Goal: Task Accomplishment & Management: Use online tool/utility

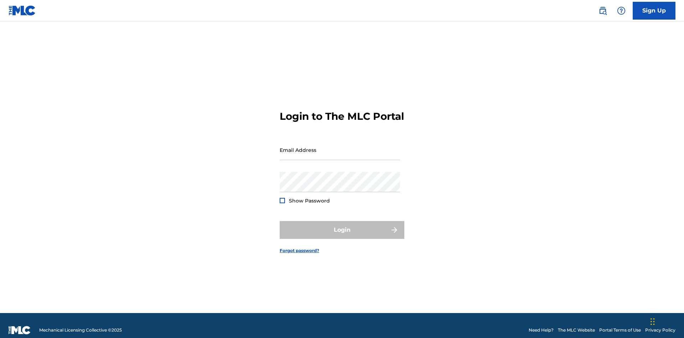
scroll to position [9, 0]
click at [340, 146] on input "Email Address" at bounding box center [340, 150] width 120 height 20
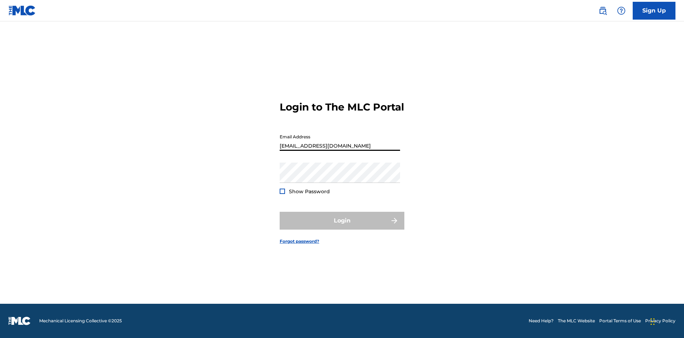
type input "[EMAIL_ADDRESS][DOMAIN_NAME]"
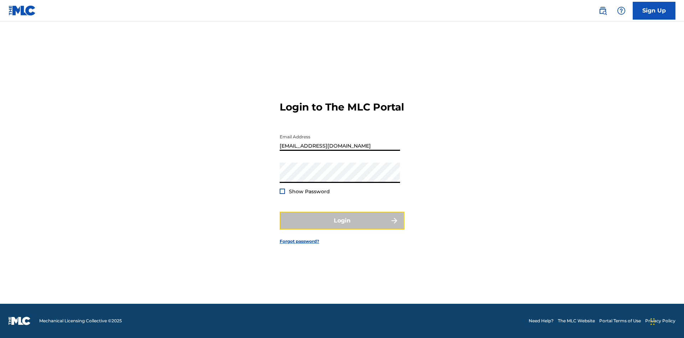
click at [342, 227] on button "Login" at bounding box center [342, 221] width 125 height 18
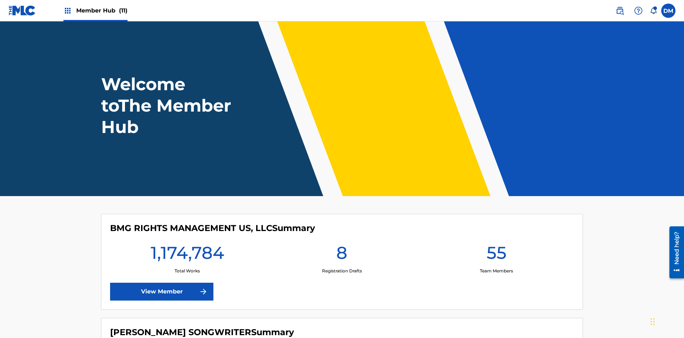
click at [102, 10] on span "Member Hub (11)" at bounding box center [101, 10] width 51 height 8
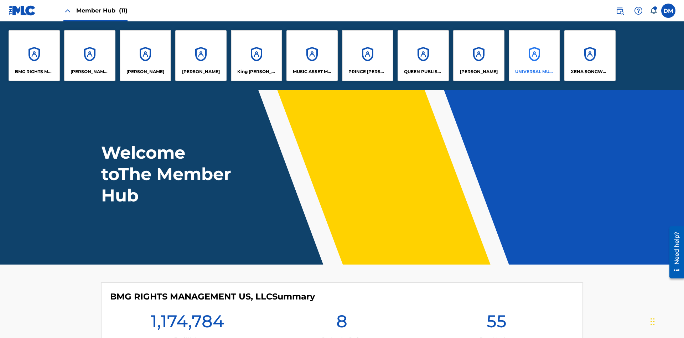
click at [534, 72] on p "UNIVERSAL MUSIC PUB GROUP" at bounding box center [534, 71] width 39 height 6
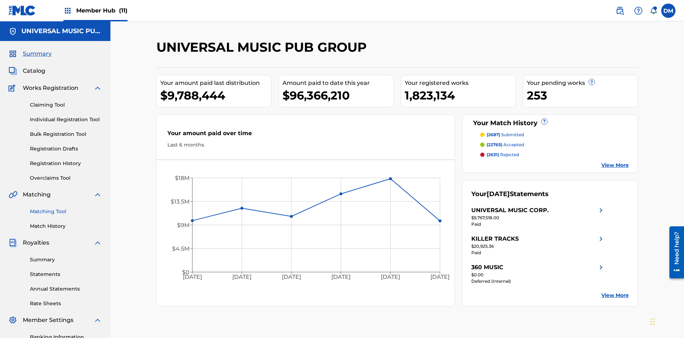
click at [66, 208] on link "Matching Tool" at bounding box center [66, 211] width 72 height 7
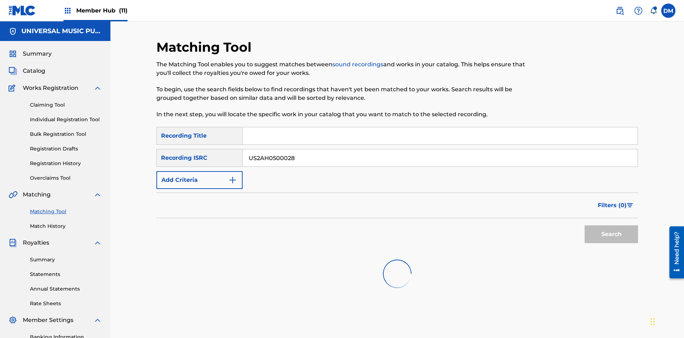
click at [440, 149] on input "US2AH0500028" at bounding box center [440, 157] width 395 height 17
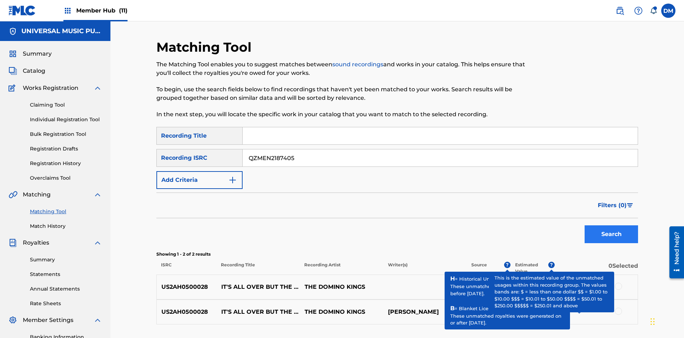
type input "QZMEN2187405"
click at [611, 225] on button "Search" at bounding box center [611, 234] width 53 height 18
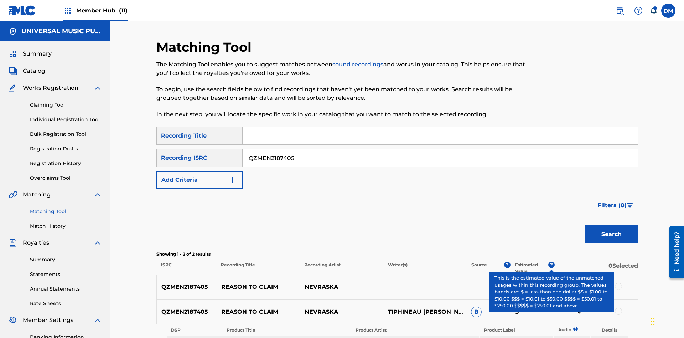
click at [572, 337] on link "Listen" at bounding box center [572, 340] width 13 height 5
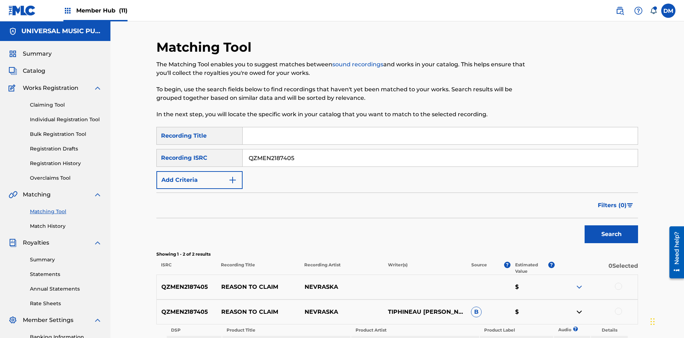
click at [609, 337] on link "View" at bounding box center [609, 340] width 11 height 5
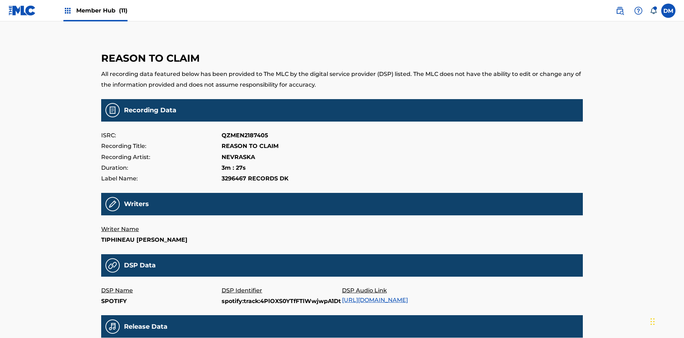
scroll to position [171, 0]
